Goal: Task Accomplishment & Management: Manage account settings

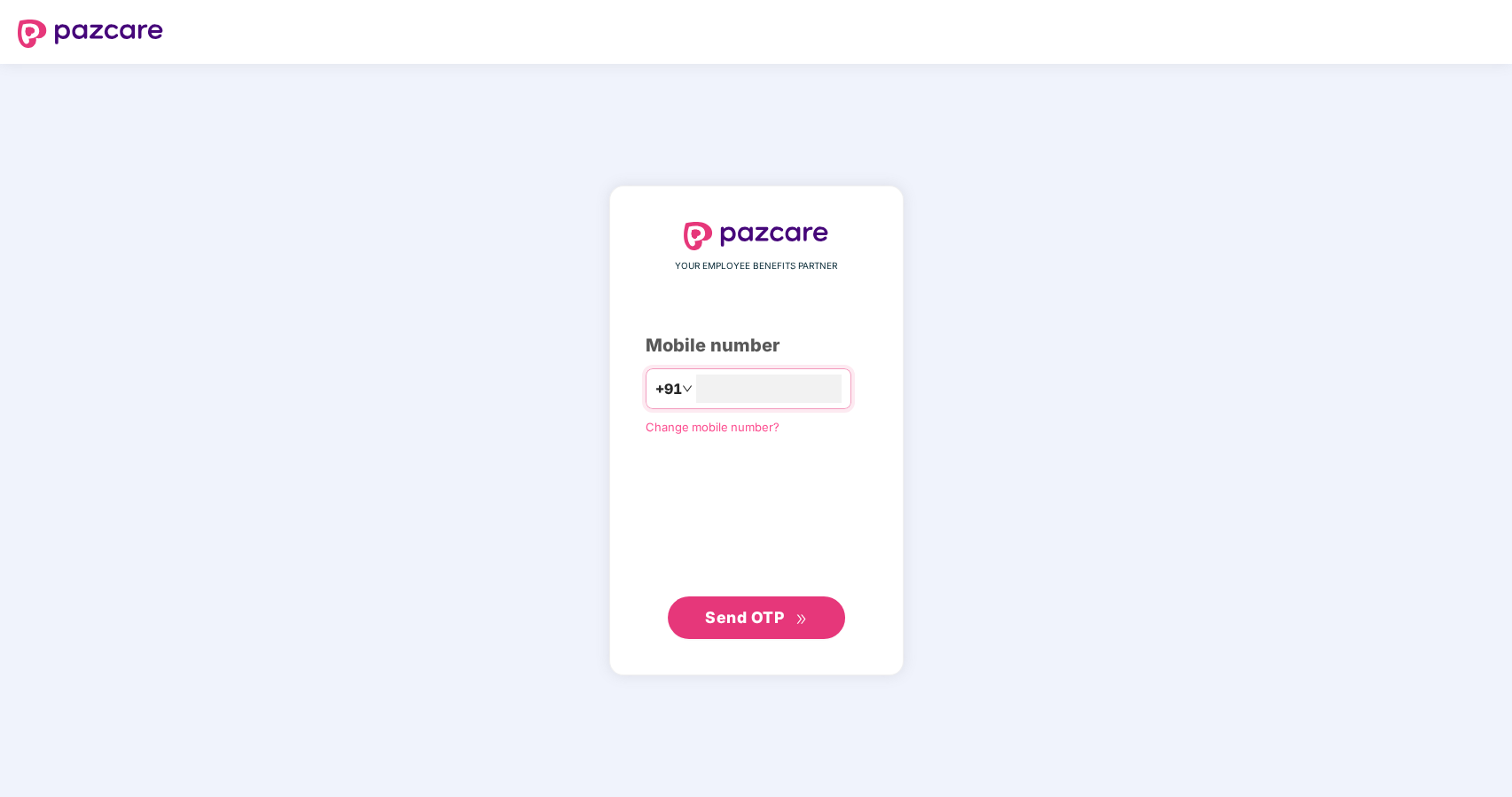
type input "**********"
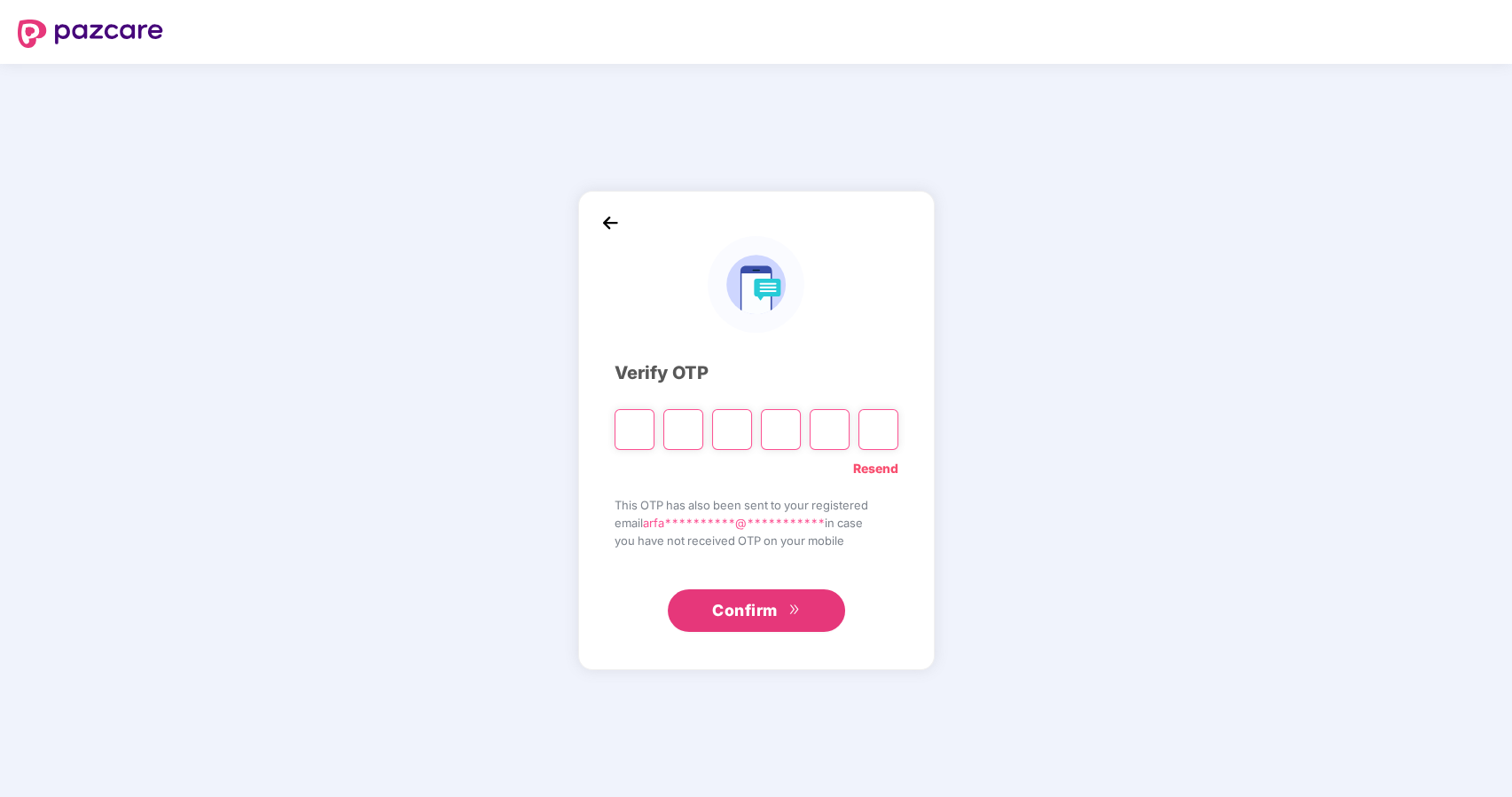
type input "*"
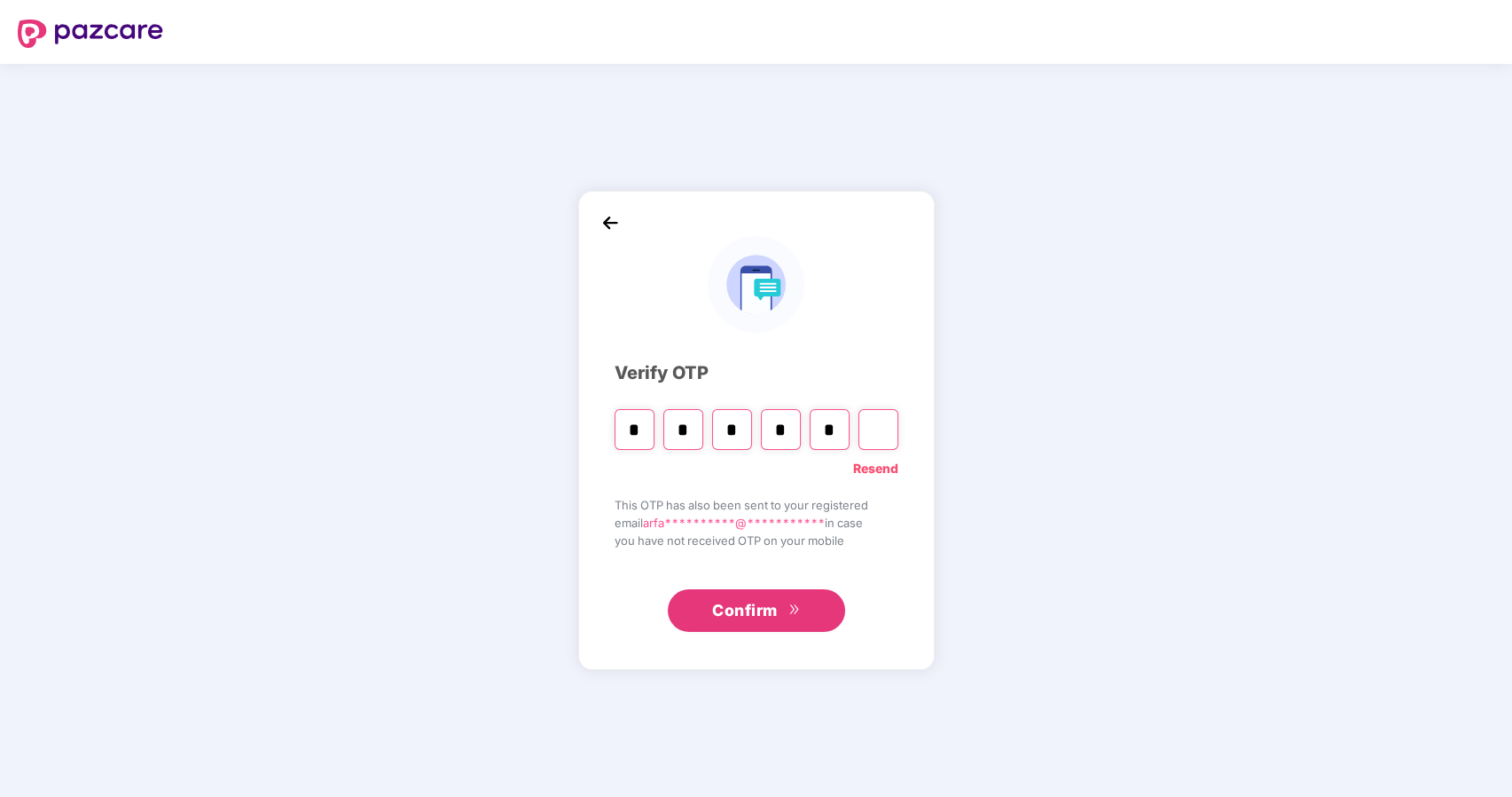
type input "*"
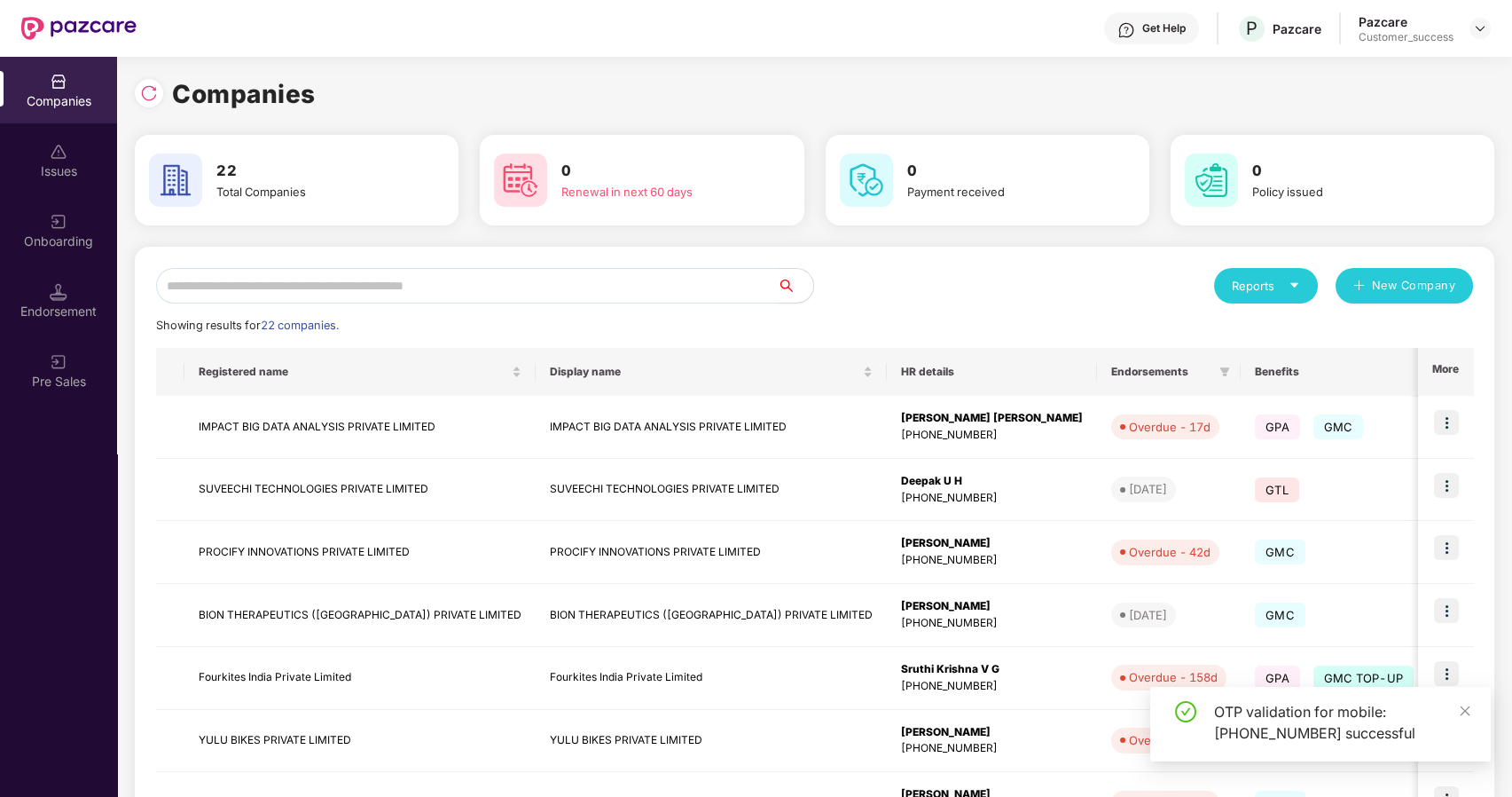
click at [572, 293] on input "text" at bounding box center [467, 285] width 622 height 35
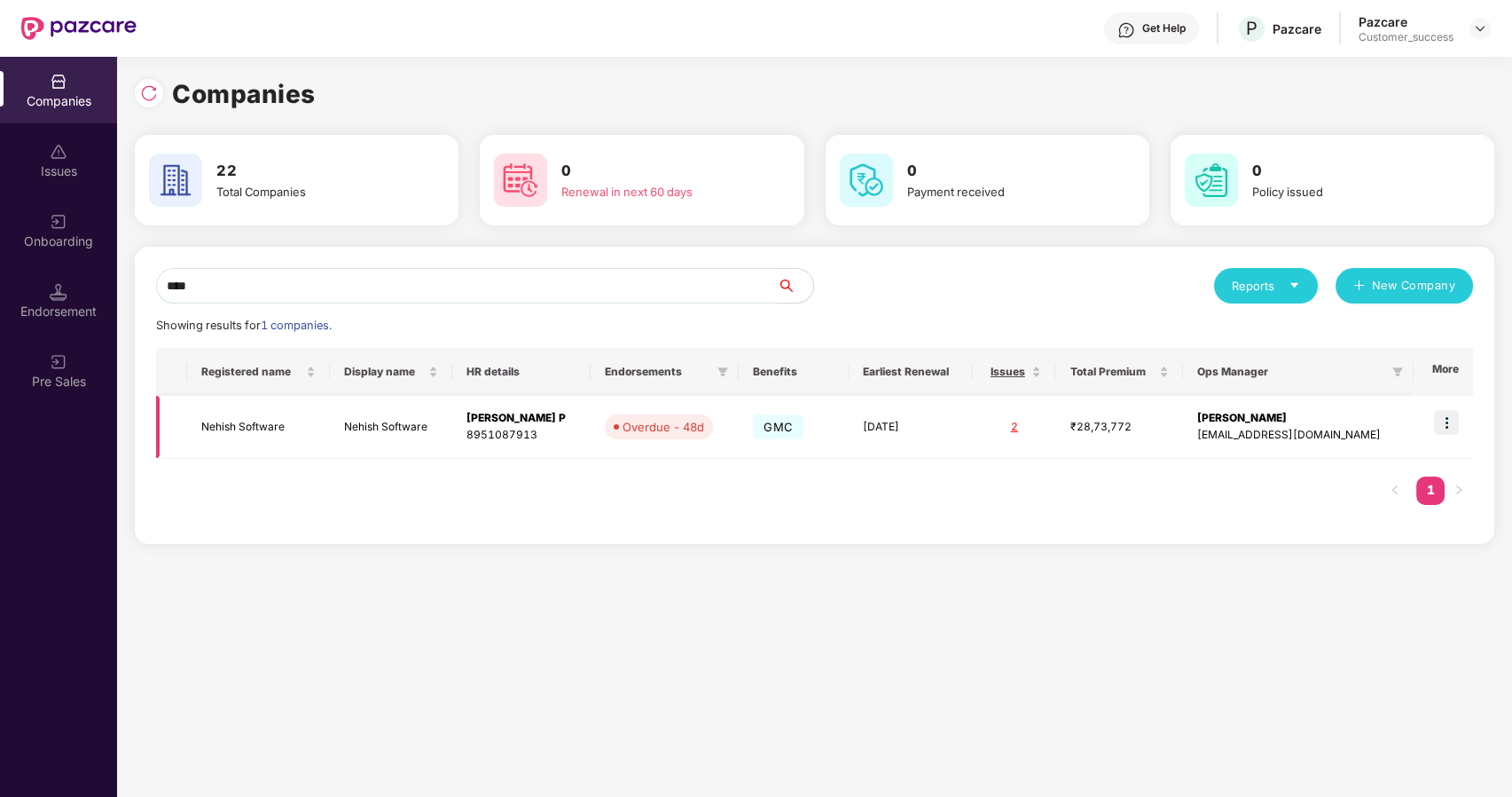
type input "****"
click at [1451, 415] on img at bounding box center [1446, 422] width 24 height 24
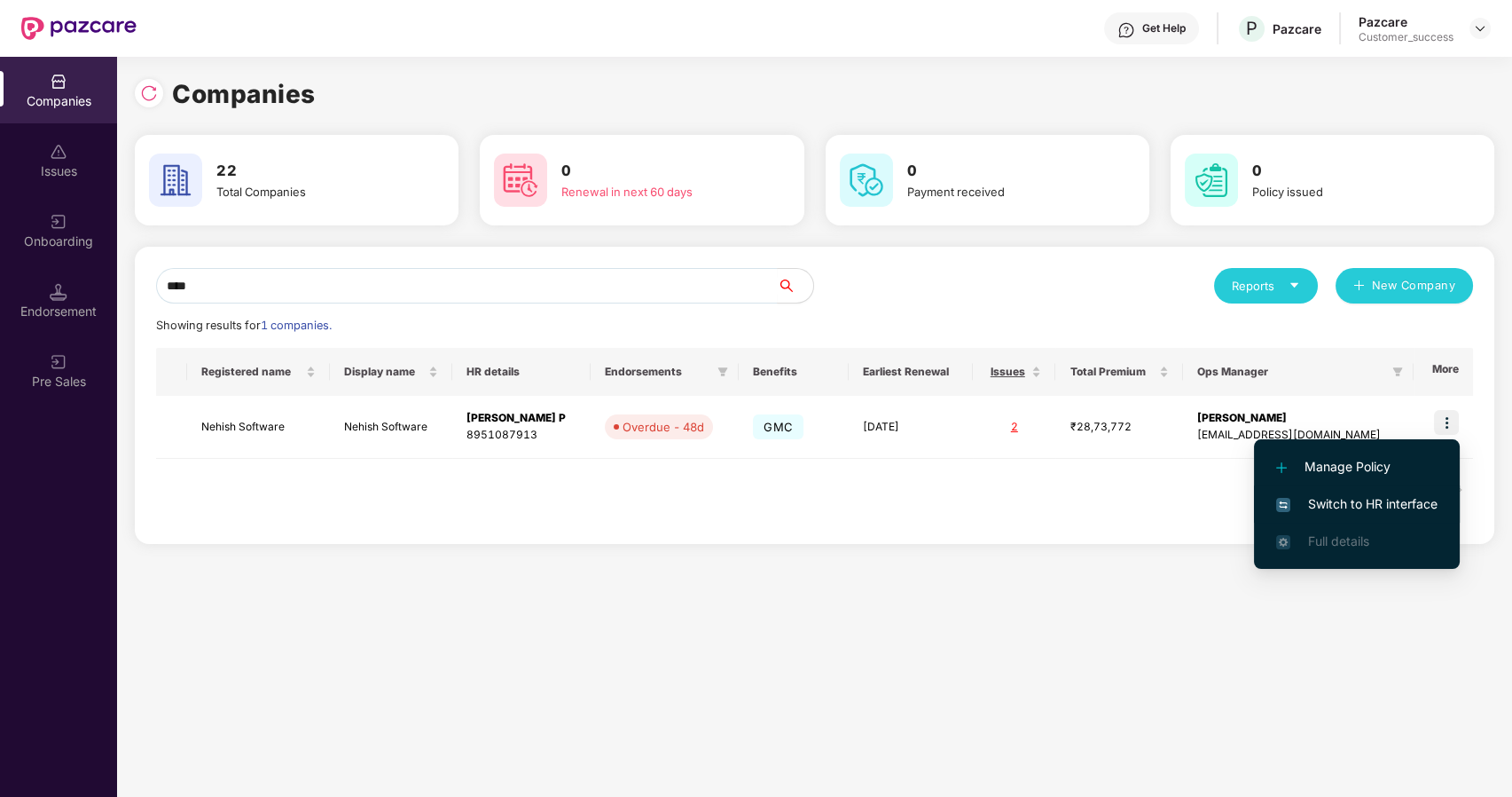
click at [1305, 493] on li "Switch to HR interface" at bounding box center [1356, 503] width 206 height 37
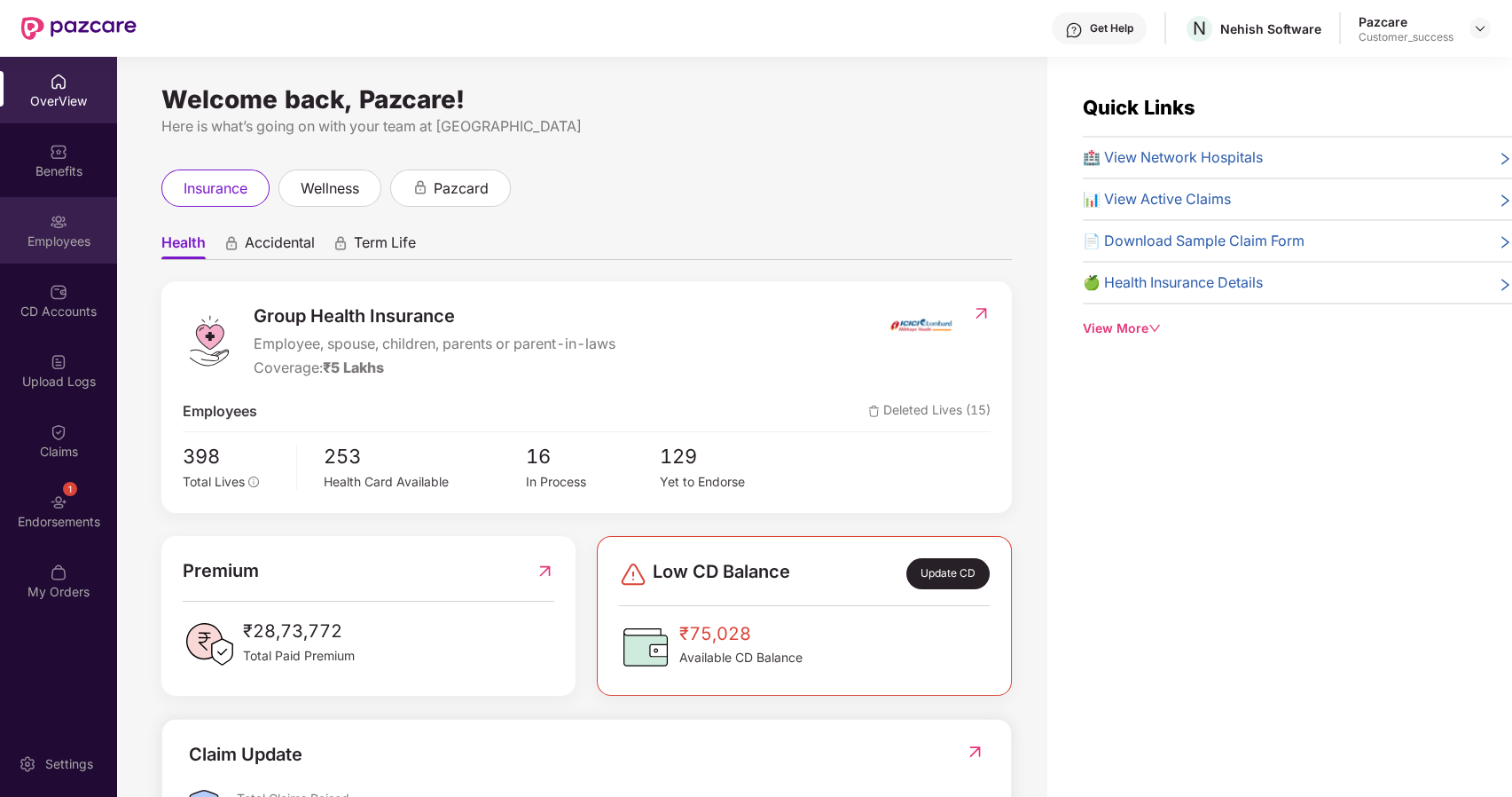
click at [57, 249] on div "Employees" at bounding box center [58, 241] width 117 height 18
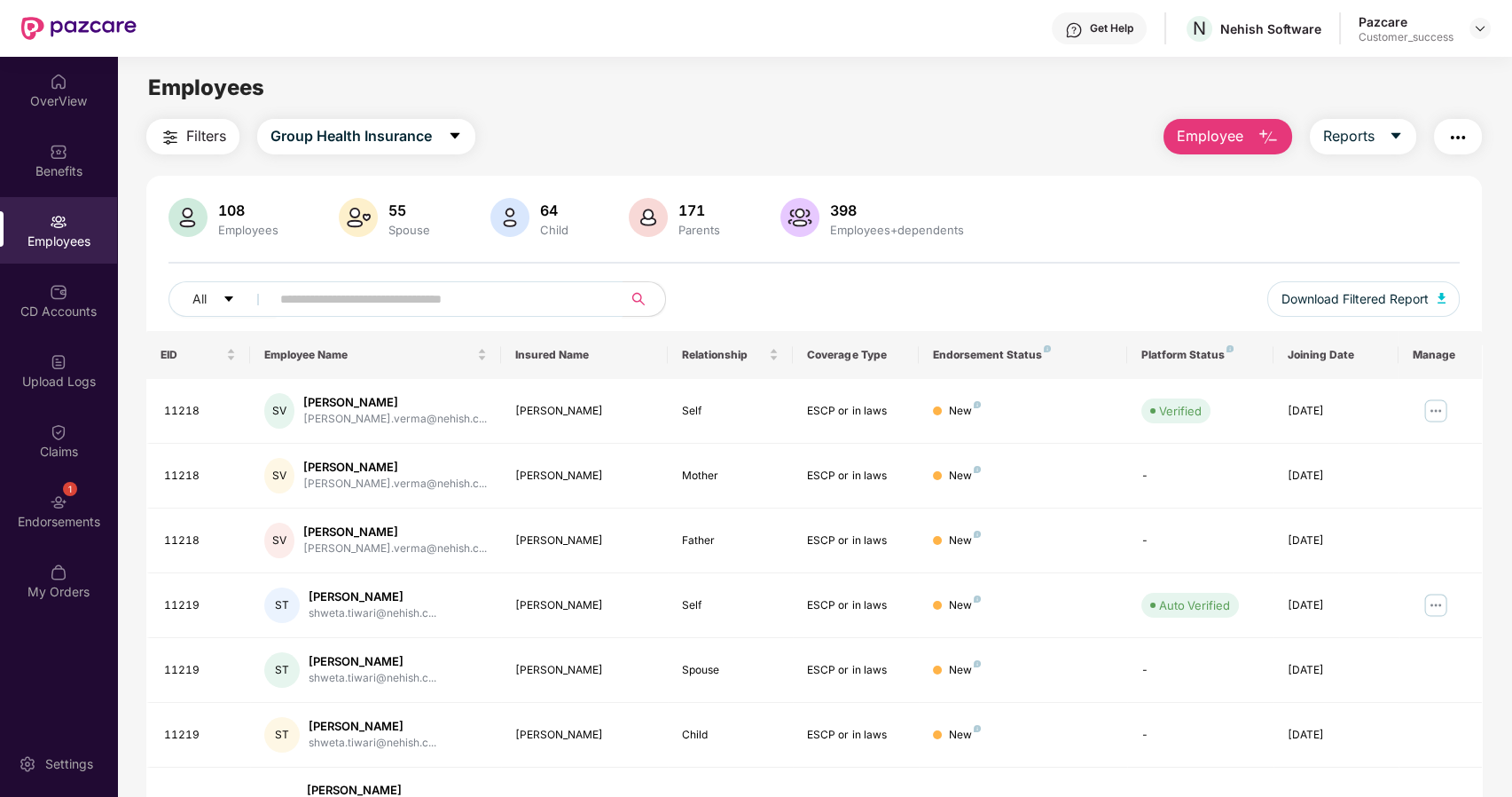
click at [355, 294] on input "text" at bounding box center [439, 298] width 318 height 26
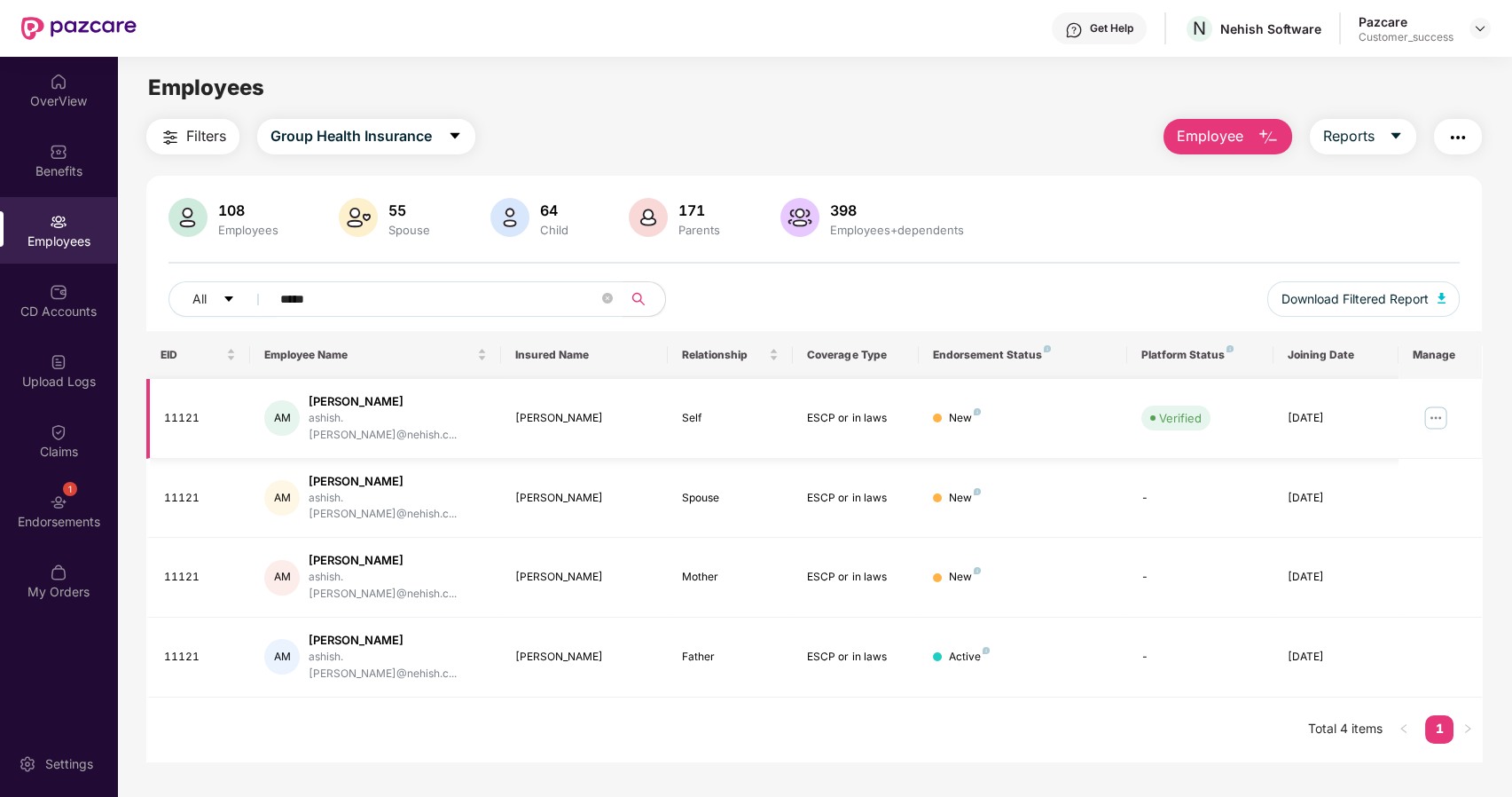
type input "*****"
click at [182, 410] on div "11121" at bounding box center [200, 418] width 73 height 17
copy div "11121"
click at [1410, 292] on span "Download Filtered Report" at bounding box center [1355, 299] width 147 height 20
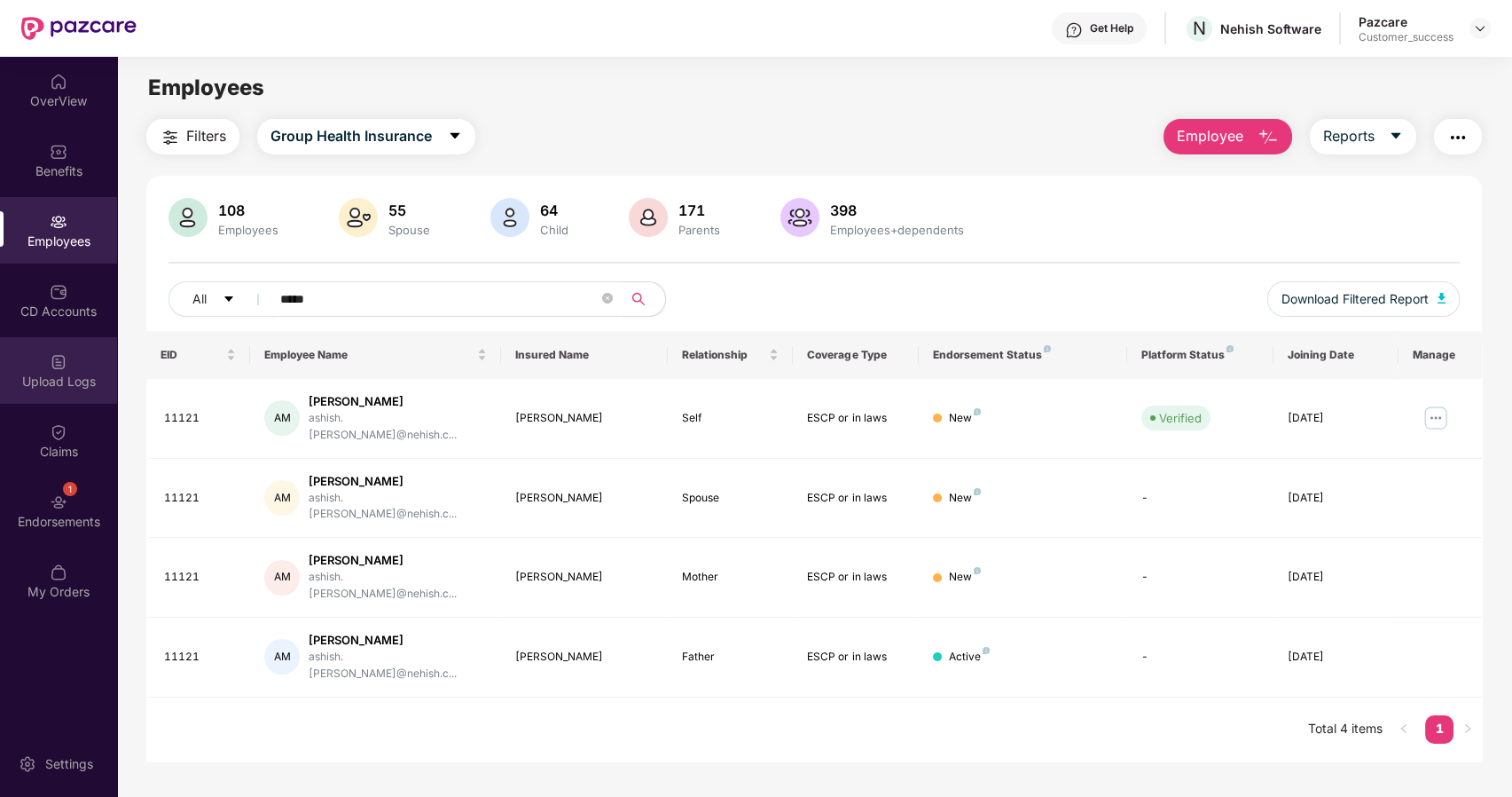
click at [61, 374] on div "Upload Logs" at bounding box center [58, 382] width 117 height 18
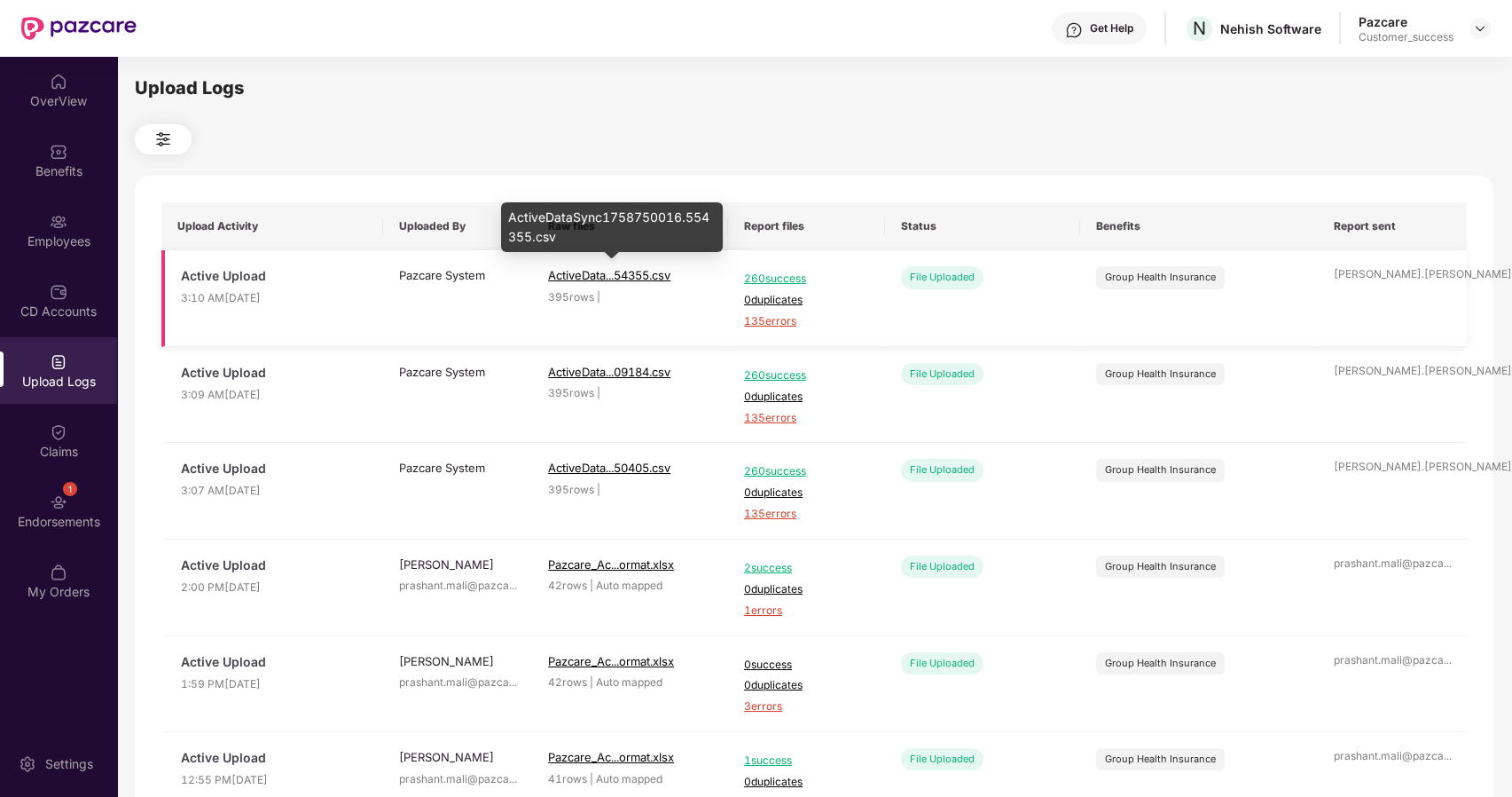
click at [567, 272] on span "ActiveData...54355.csv" at bounding box center [609, 275] width 122 height 15
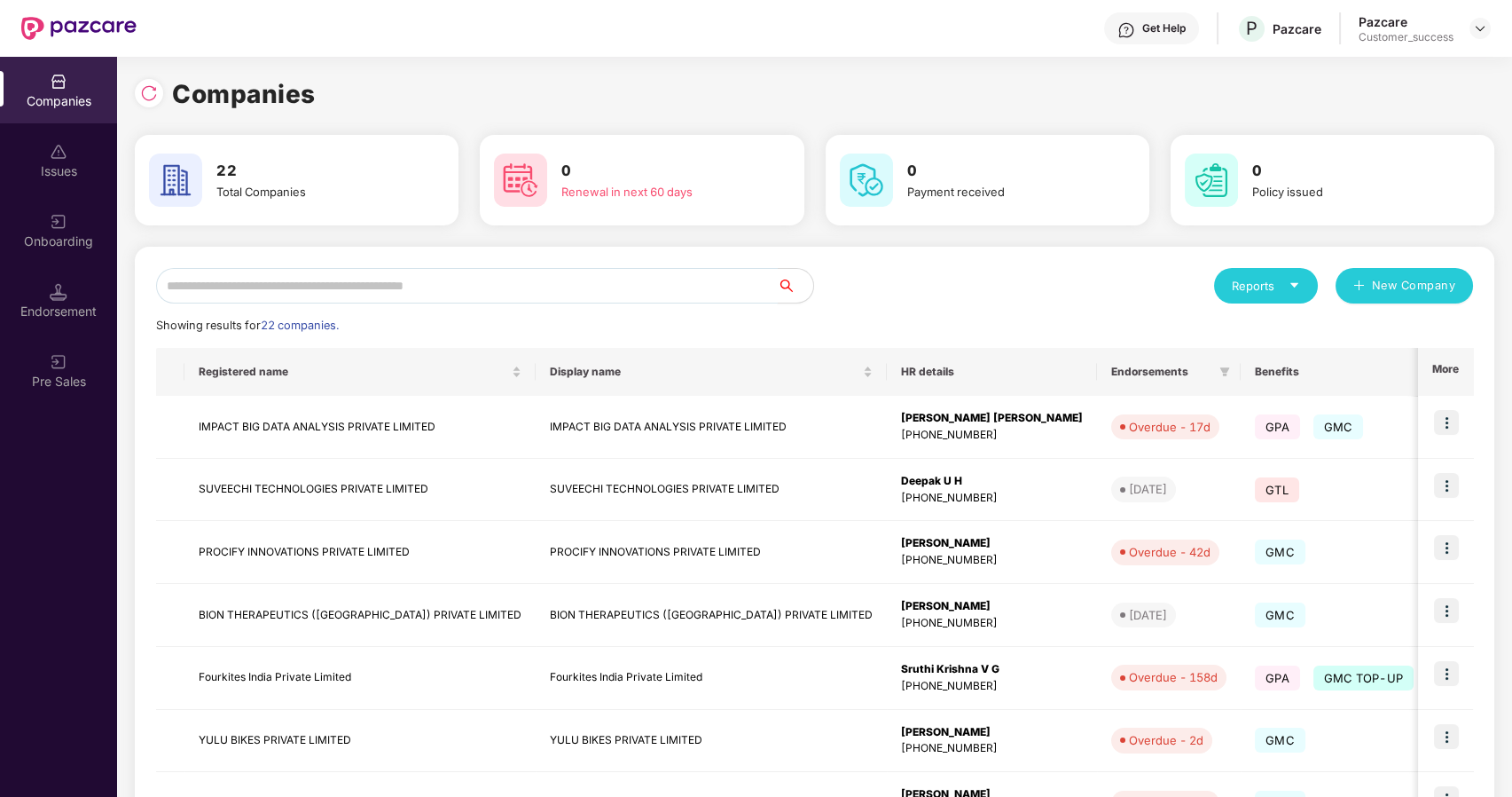
click at [344, 297] on input "text" at bounding box center [467, 285] width 622 height 35
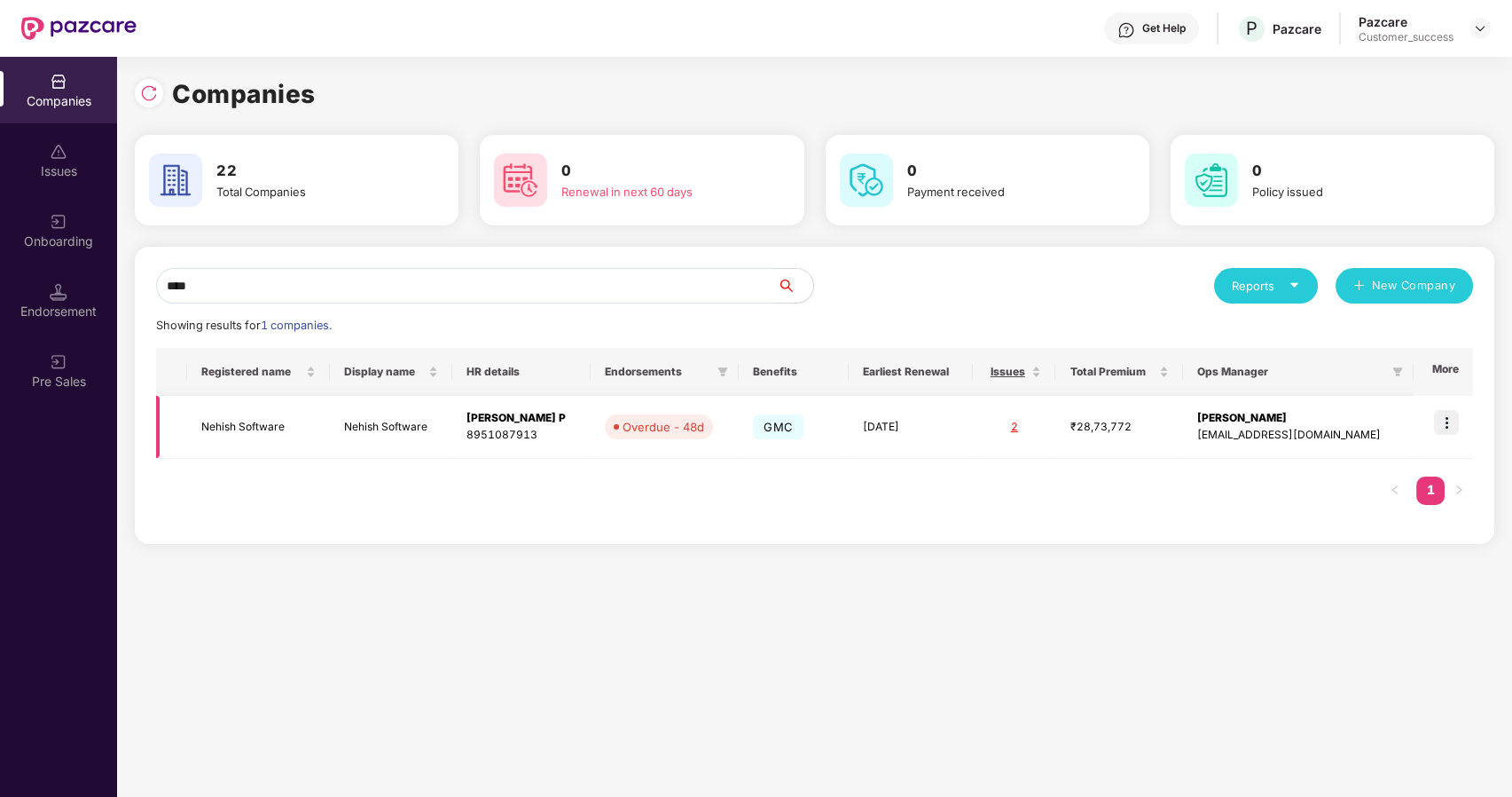
scroll to position [0, 1]
type input "****"
click at [591, 427] on td "Overdue - 48d" at bounding box center [664, 426] width 148 height 63
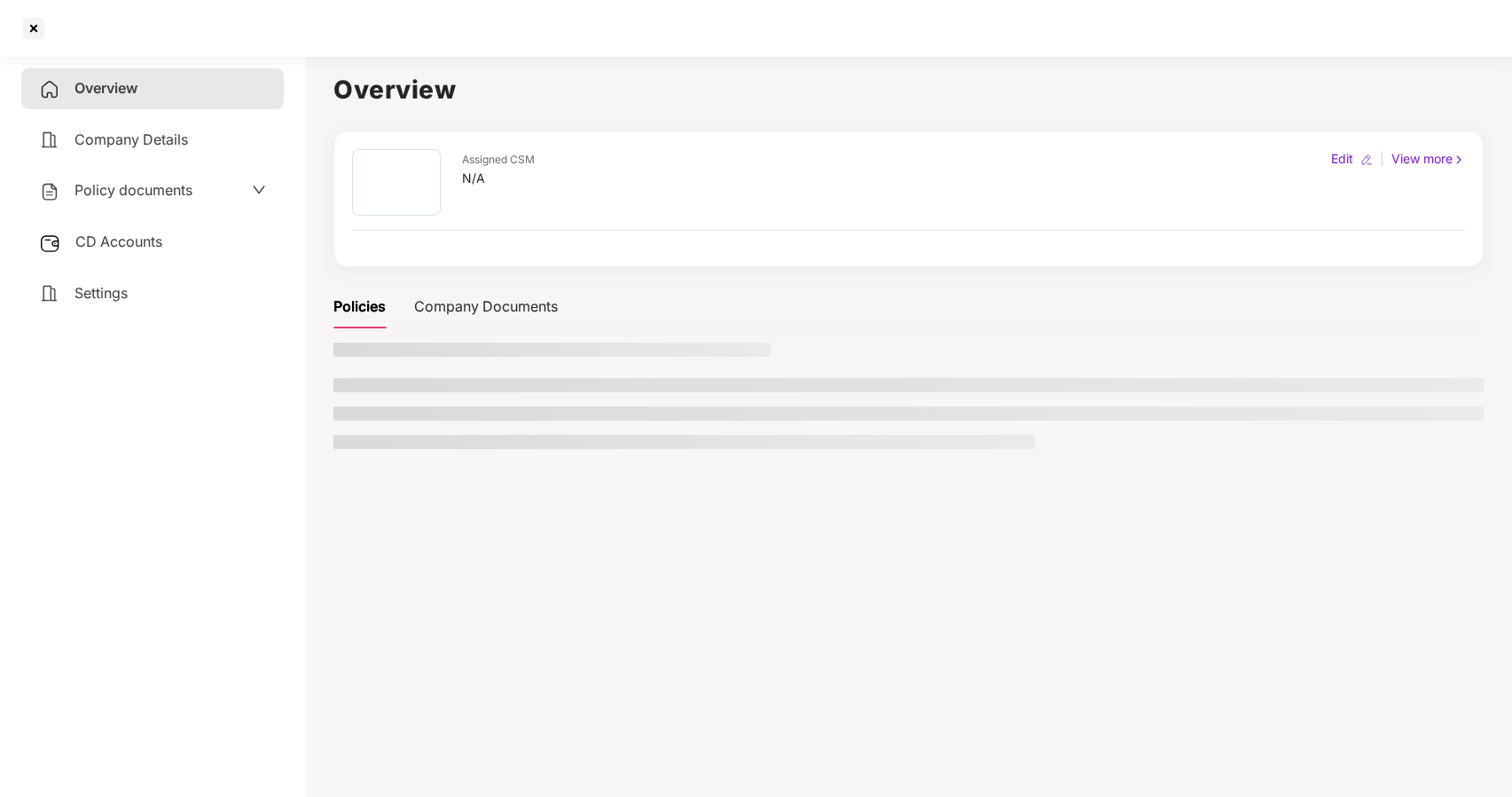
scroll to position [0, 0]
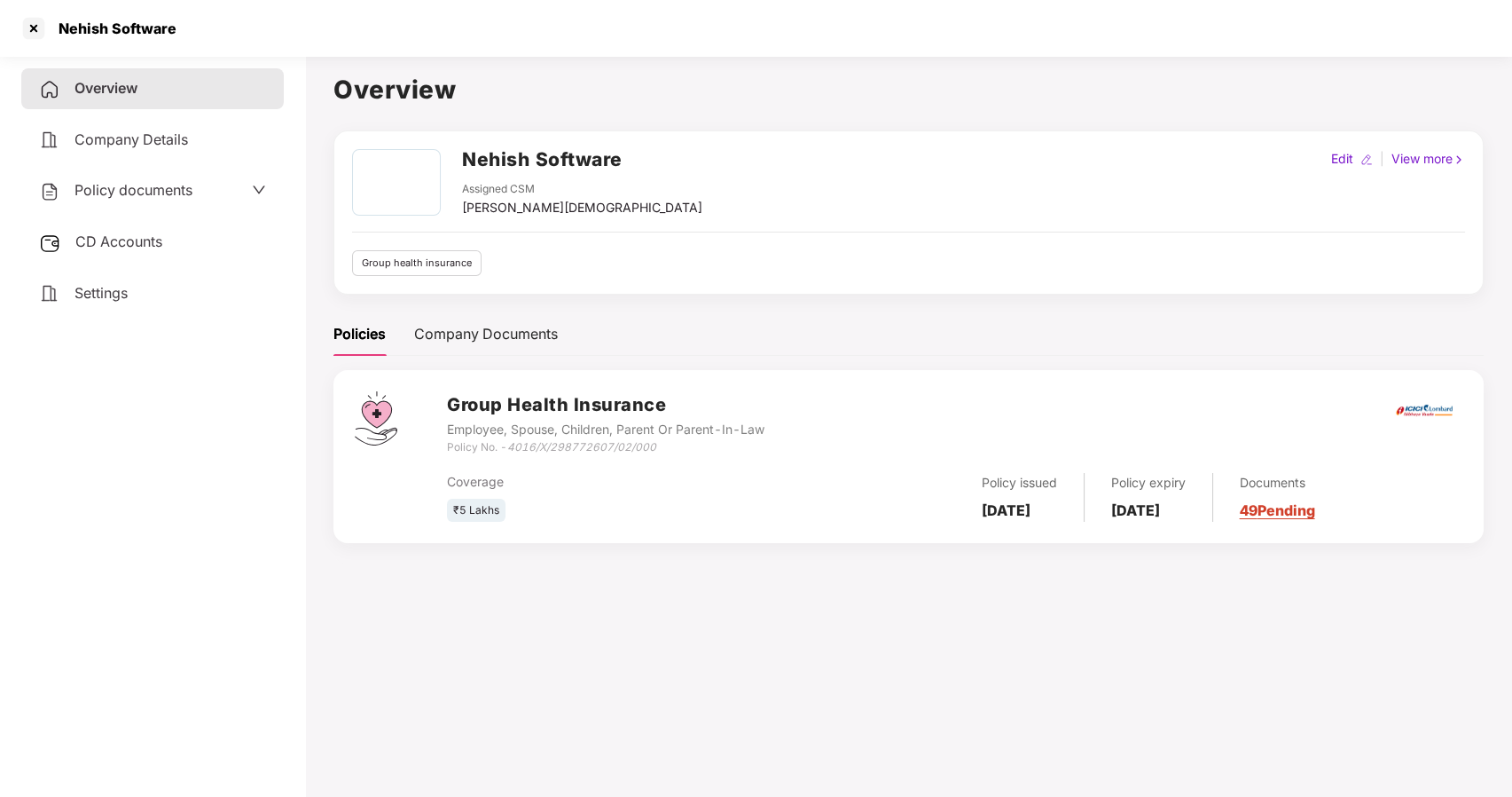
click at [590, 427] on div "Employee, Spouse, Children, Parent Or Parent-In-Law" at bounding box center [606, 430] width 317 height 20
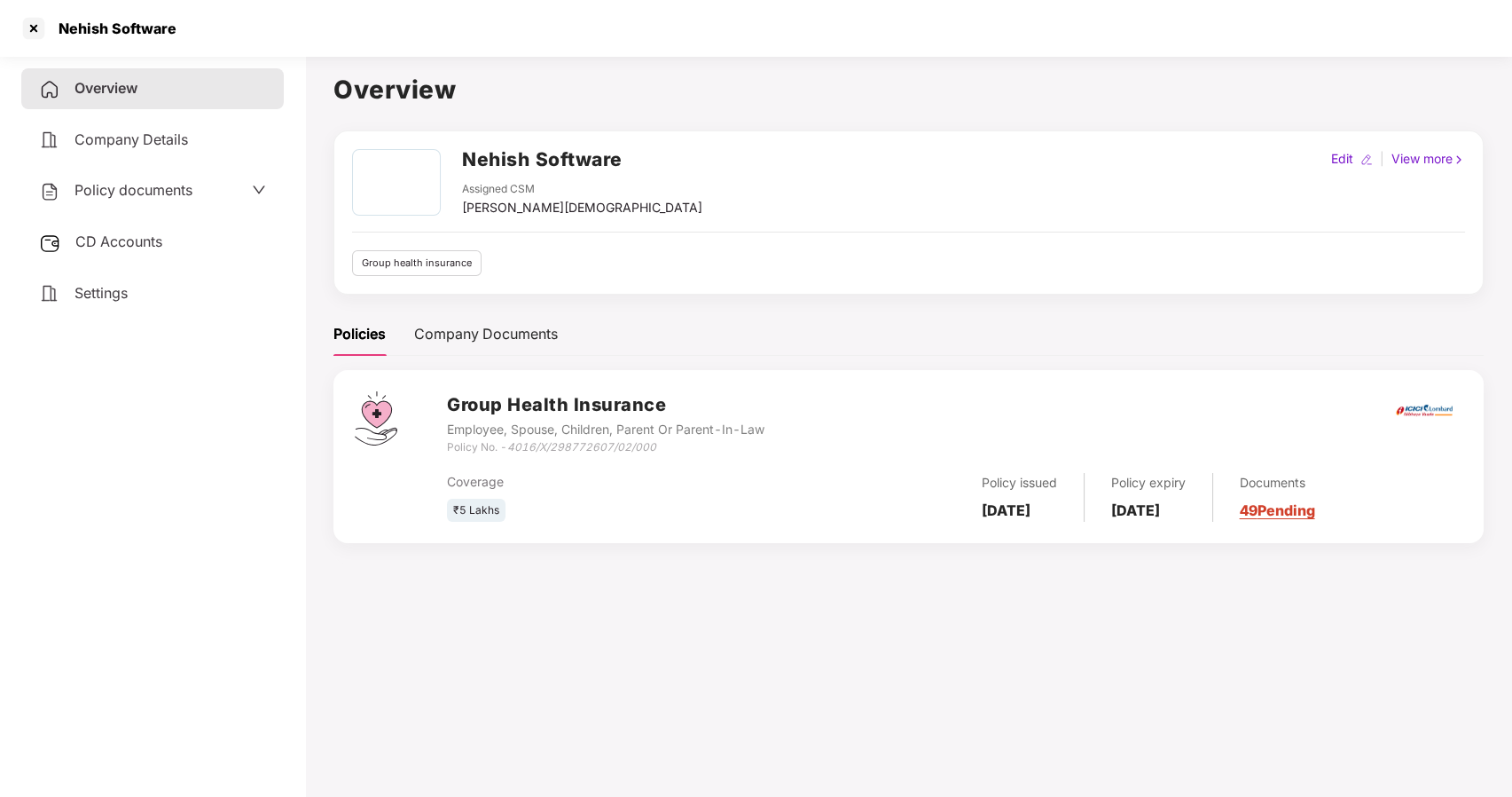
click at [590, 427] on div "Employee, Spouse, Children, Parent Or Parent-In-Law" at bounding box center [606, 430] width 317 height 20
